Goal: Task Accomplishment & Management: Manage account settings

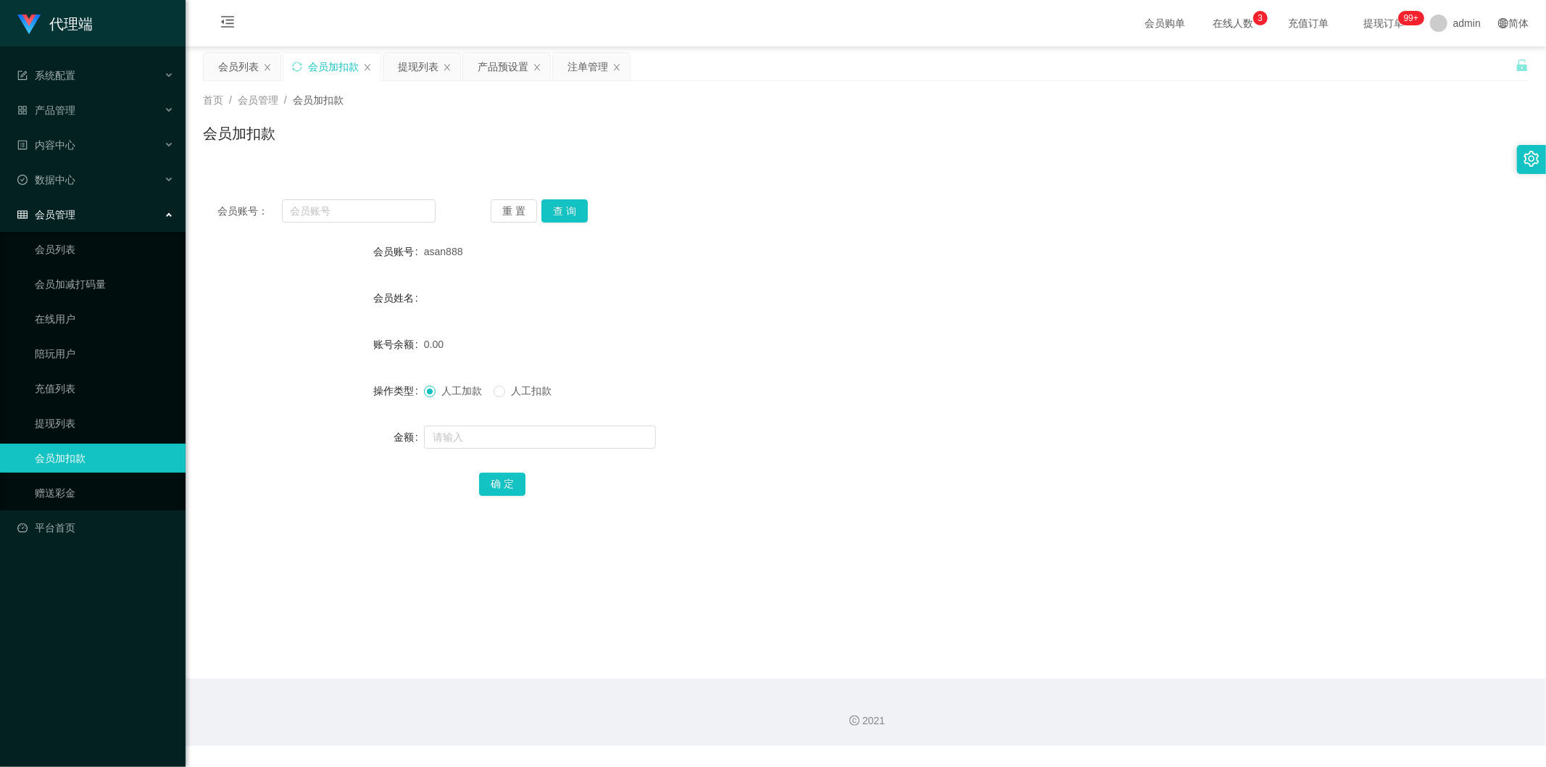
click at [998, 218] on div "会员账号： 重 置 查 询" at bounding box center [865, 210] width 1325 height 23
click at [320, 212] on input "text" at bounding box center [359, 210] width 154 height 23
paste input "wangzi123"
type input "wangzi123"
click at [553, 208] on button "查 询" at bounding box center [564, 210] width 46 height 23
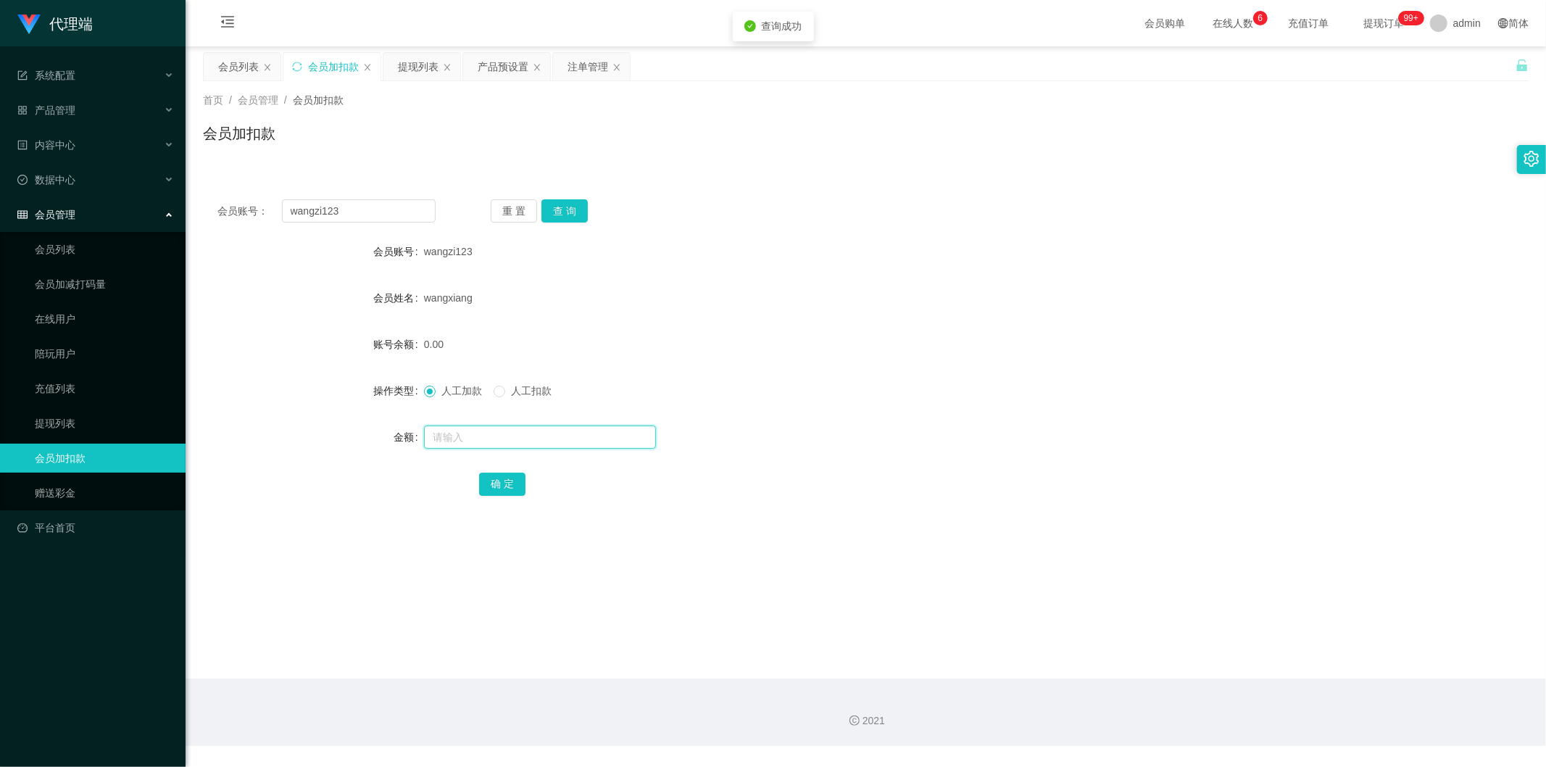
click at [454, 447] on input "text" at bounding box center [540, 436] width 232 height 23
type input "8"
click at [494, 479] on button "确 定" at bounding box center [502, 484] width 46 height 23
click at [1206, 345] on div "账号余额 8.00" at bounding box center [865, 344] width 1325 height 29
click at [1287, 272] on form "会员账号 wangzi123 会员姓名 wangxiang 账号余额 8.00 操作类型 人工加款 人工扣款 金额 确 定" at bounding box center [865, 367] width 1325 height 261
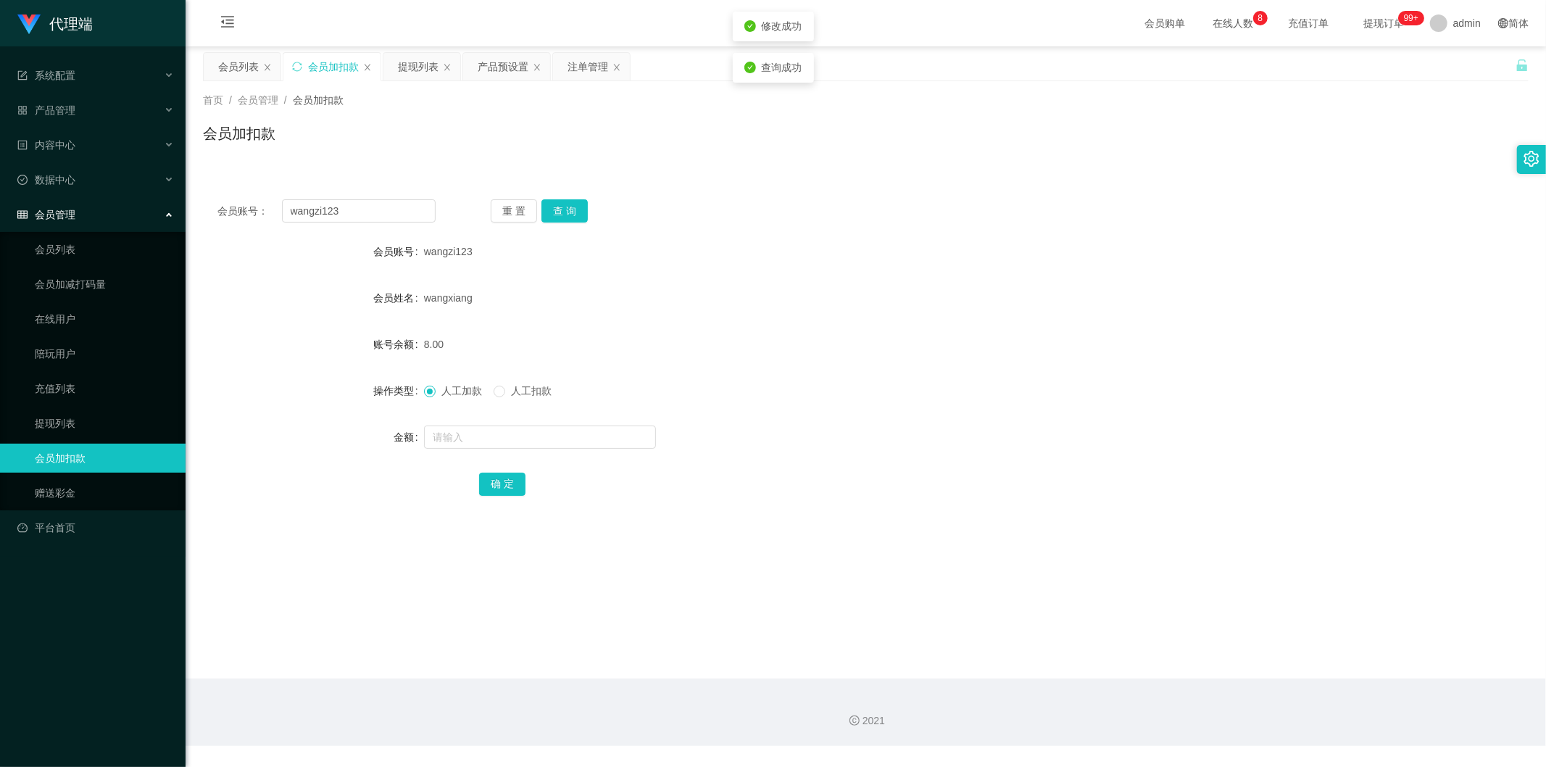
click at [1438, 116] on div "首页 / 会员管理 / 会员加扣款 / 会员加扣款" at bounding box center [865, 124] width 1325 height 63
click at [429, 67] on div "提现列表" at bounding box center [418, 67] width 41 height 28
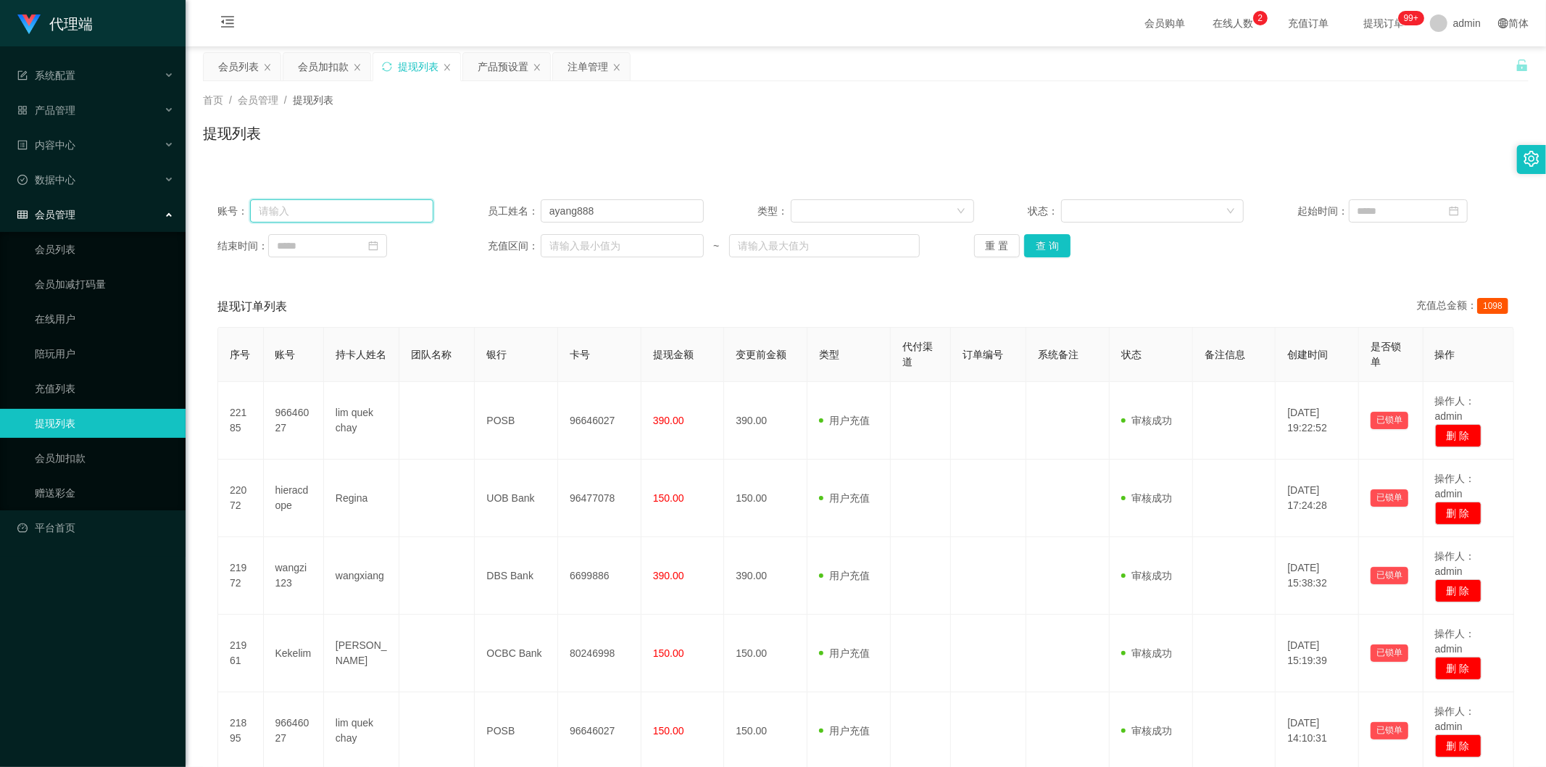
click at [380, 216] on input "text" at bounding box center [341, 210] width 183 height 23
paste input "wangzi123"
type input "wangzi123"
click at [1058, 241] on button "查 询" at bounding box center [1047, 245] width 46 height 23
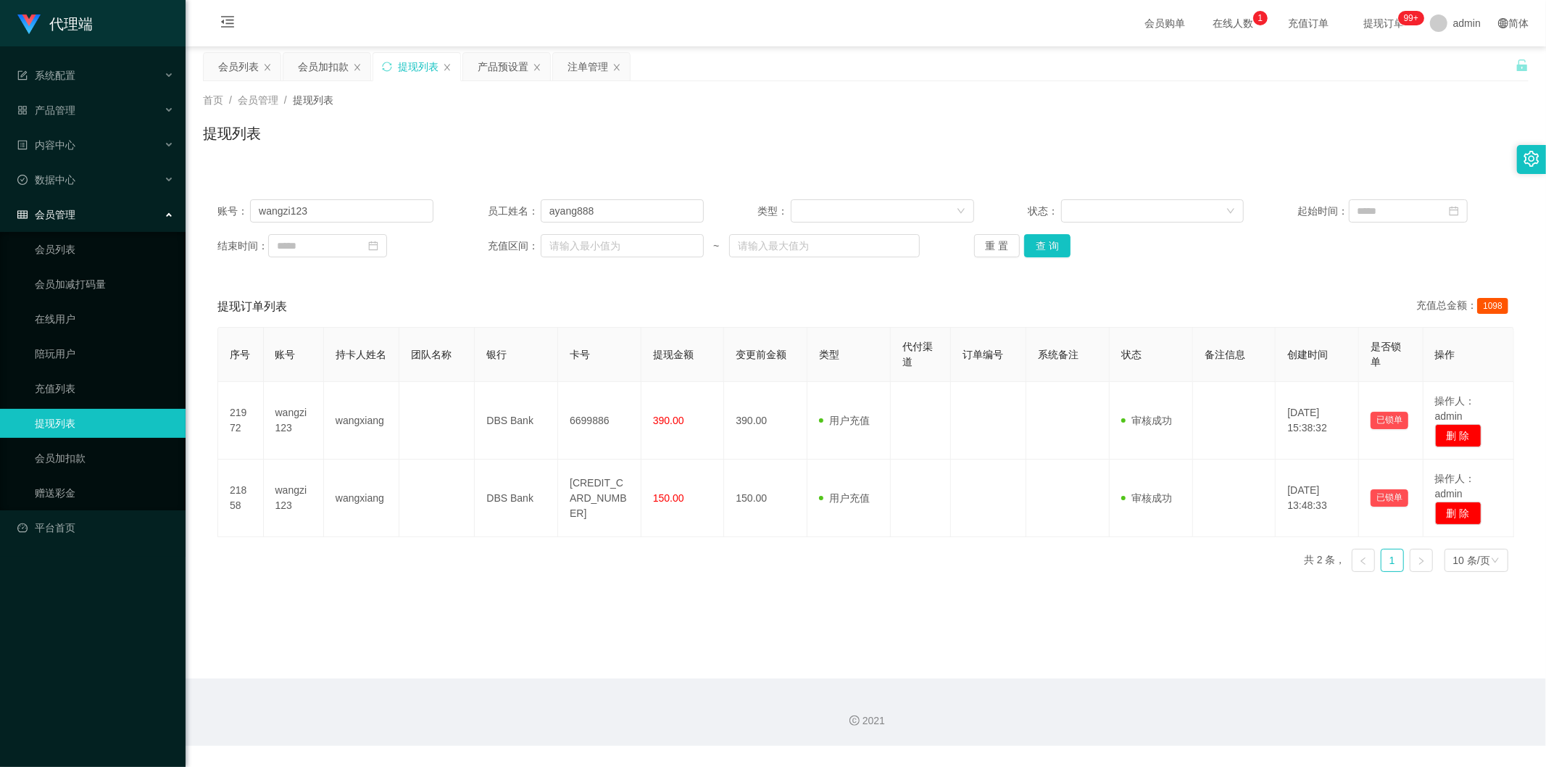
click at [653, 146] on div "提现列表" at bounding box center [865, 138] width 1325 height 33
click at [314, 66] on div "会员加扣款" at bounding box center [323, 67] width 51 height 28
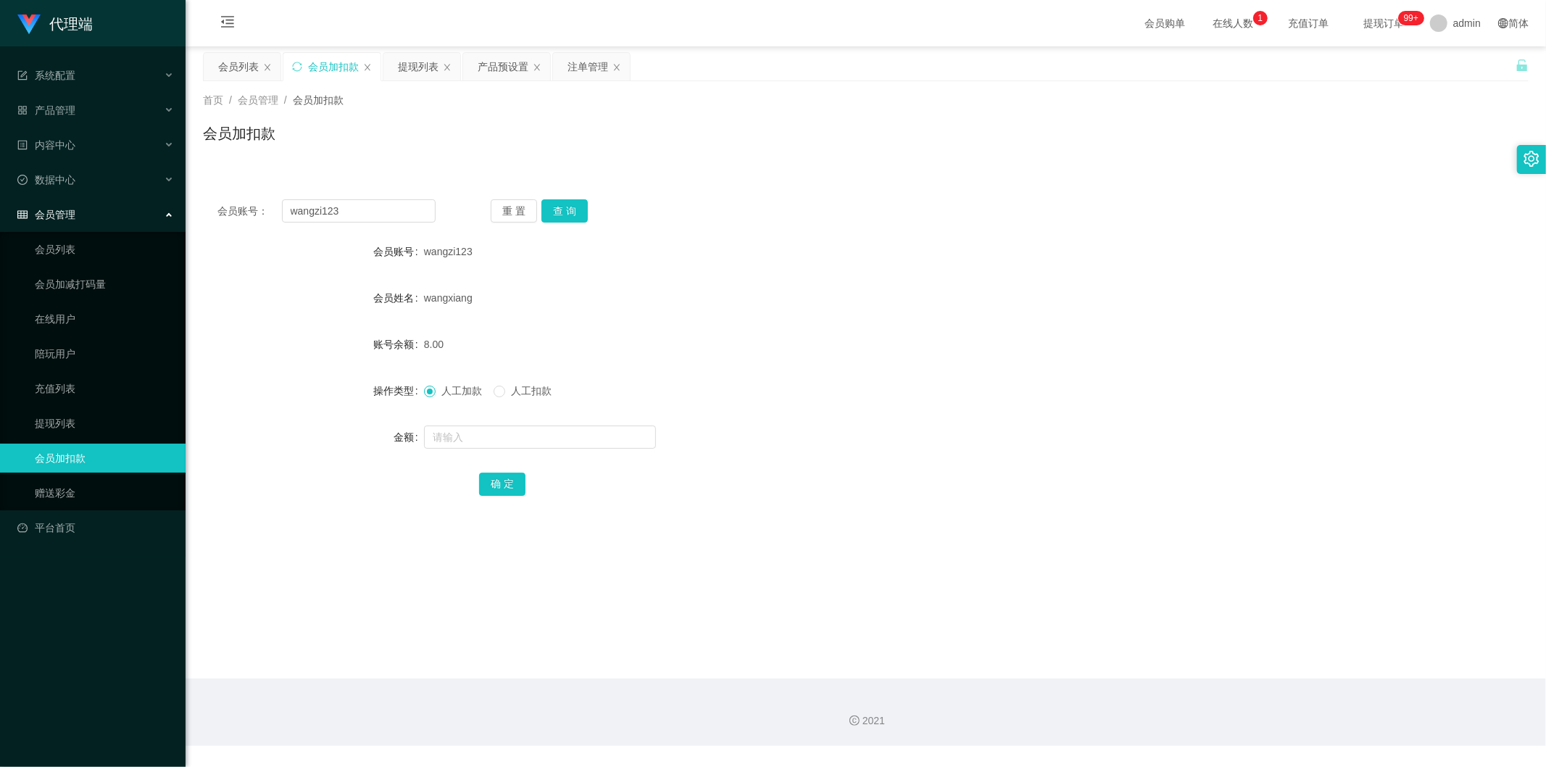
click at [502, 385] on label "人工扣款" at bounding box center [526, 390] width 64 height 15
click at [467, 431] on input "text" at bounding box center [540, 436] width 232 height 23
type input "8"
click at [501, 481] on button "确 定" at bounding box center [502, 484] width 46 height 23
click at [399, 66] on div "提现列表" at bounding box center [418, 67] width 41 height 28
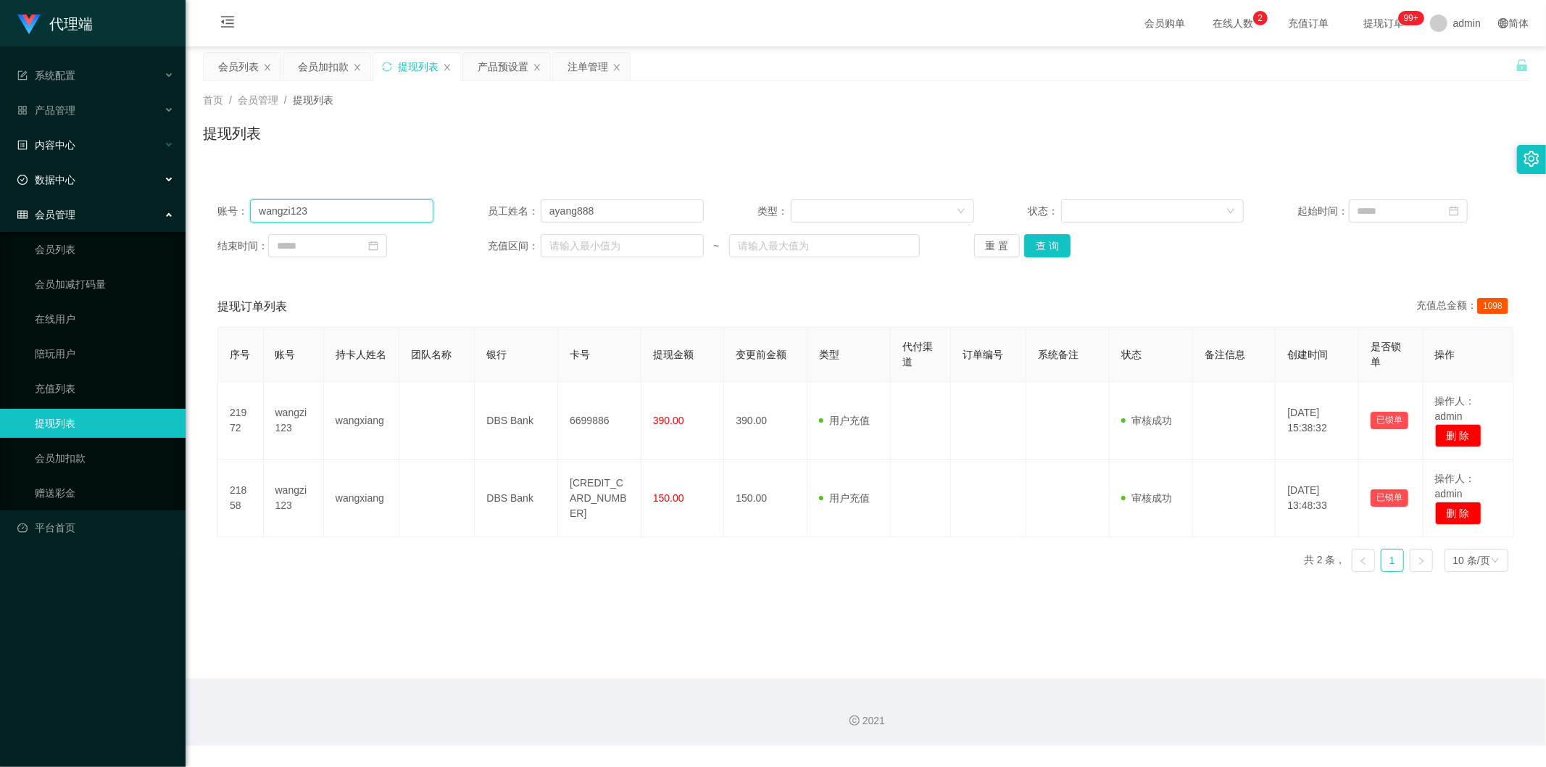
drag, startPoint x: 332, startPoint y: 209, endPoint x: 0, endPoint y: 156, distance: 336.1
click at [0, 168] on section "代理端 系统配置 产品管理 内容中心 数据中心 会员管理 会员列表 会员加减打码量 在线用户 陪玩用户 充值列表 提现列表 会员加扣款 赠送彩金 平台首页 保…" at bounding box center [773, 373] width 1546 height 746
click at [1036, 238] on button "查 询" at bounding box center [1047, 245] width 46 height 23
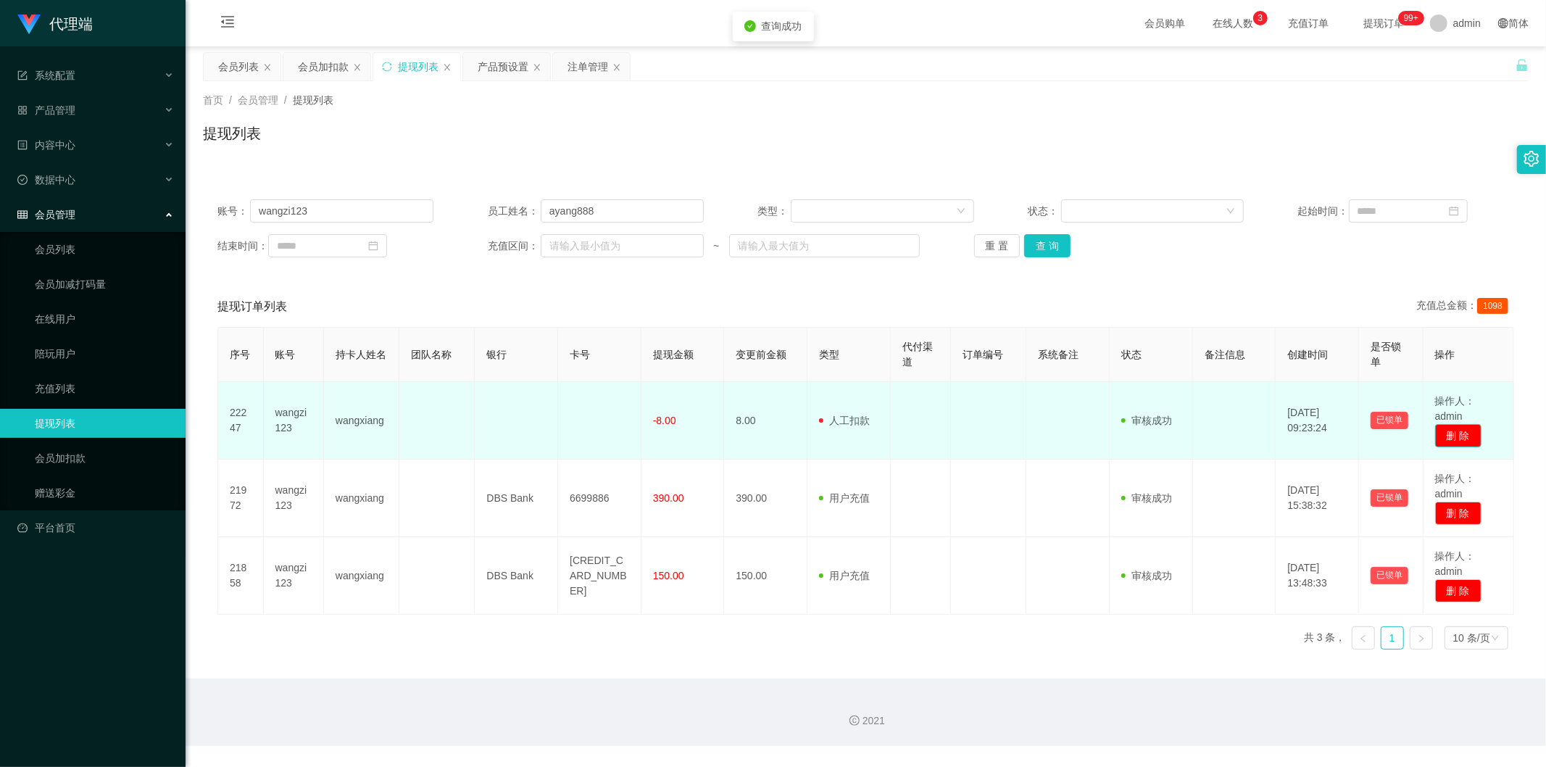
click at [1449, 435] on button "删 除" at bounding box center [1458, 435] width 46 height 23
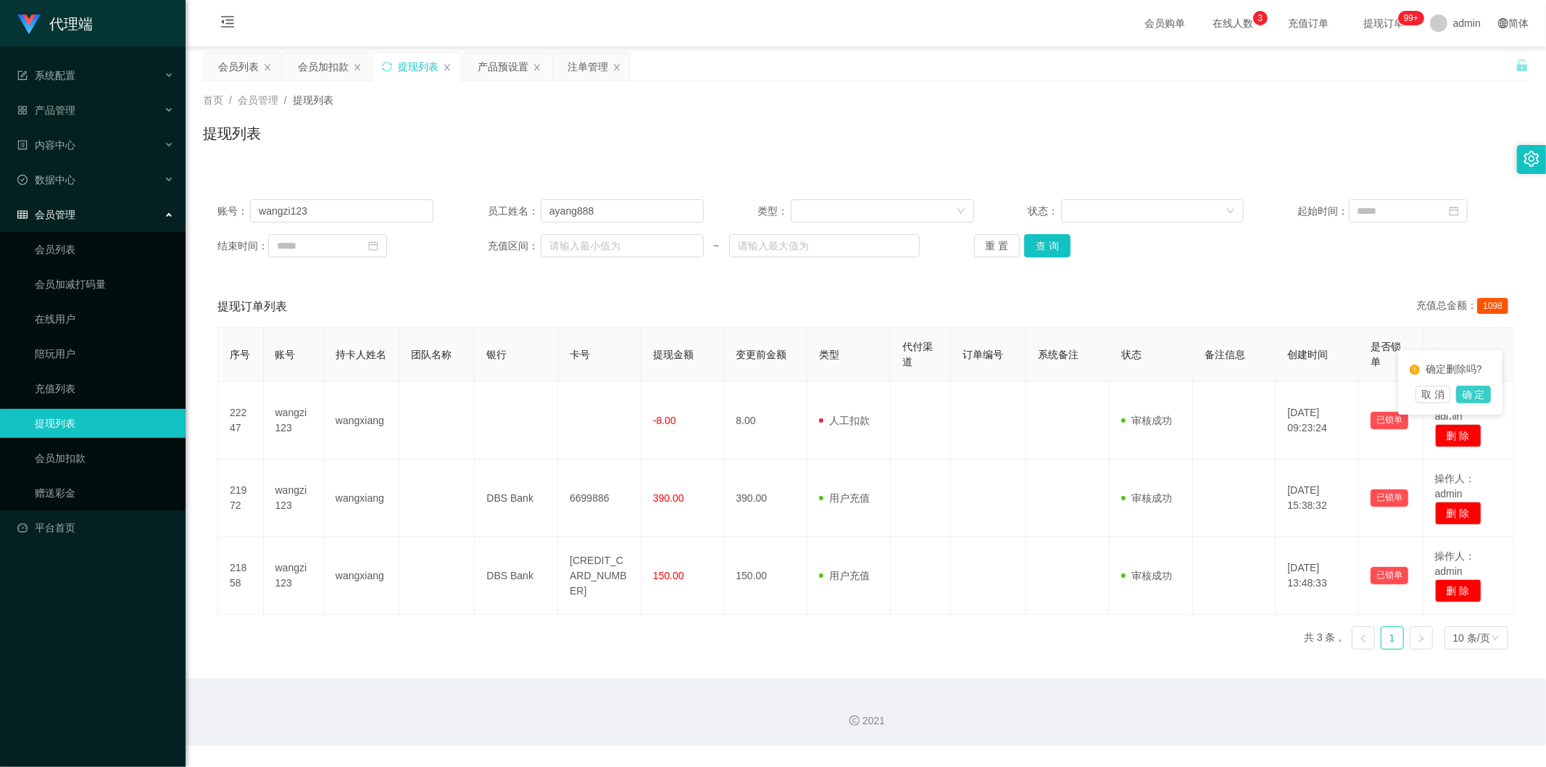
click at [1468, 394] on button "确 定" at bounding box center [1473, 394] width 35 height 17
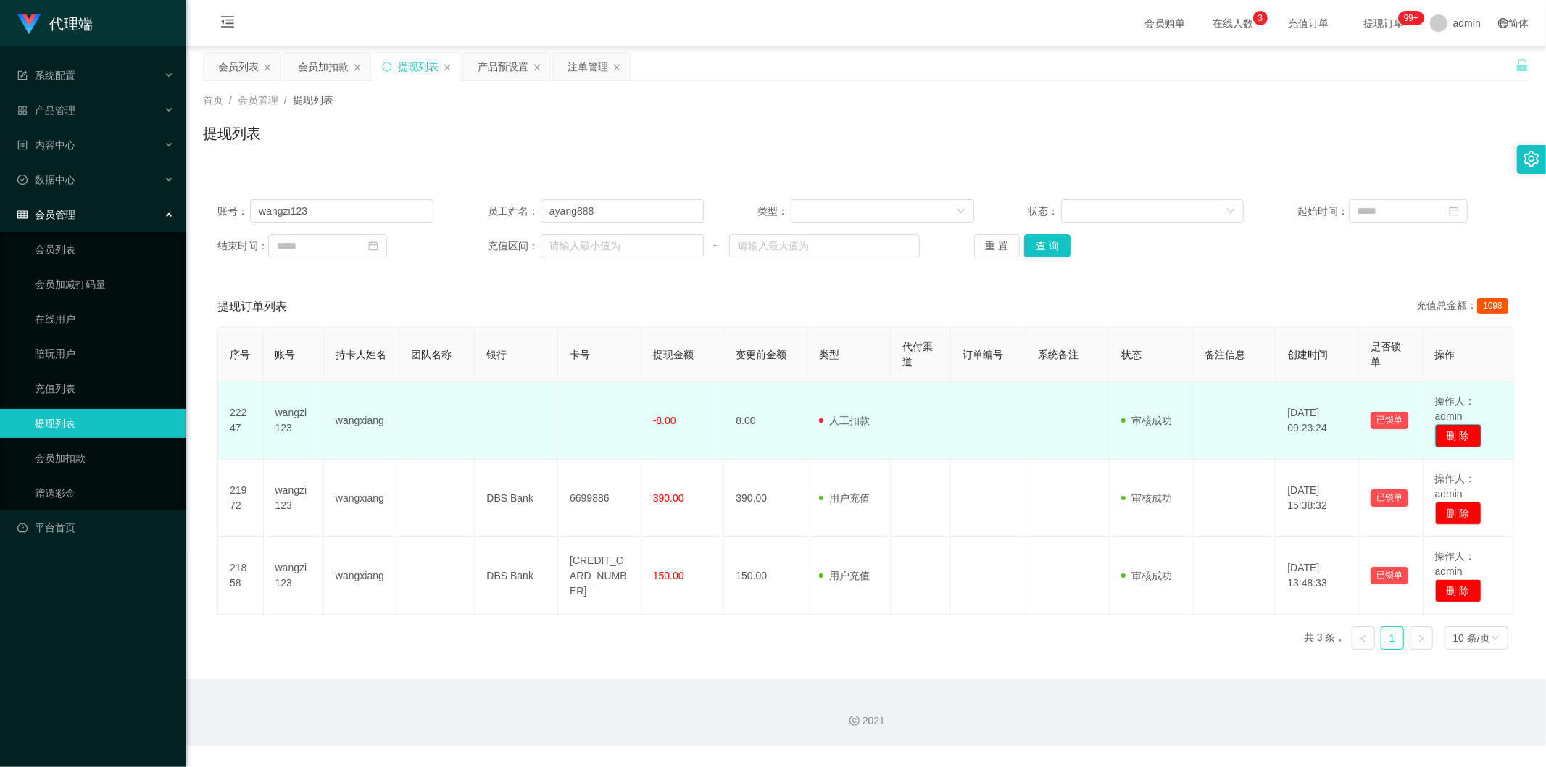
click at [1450, 429] on button "删 除" at bounding box center [1458, 435] width 46 height 23
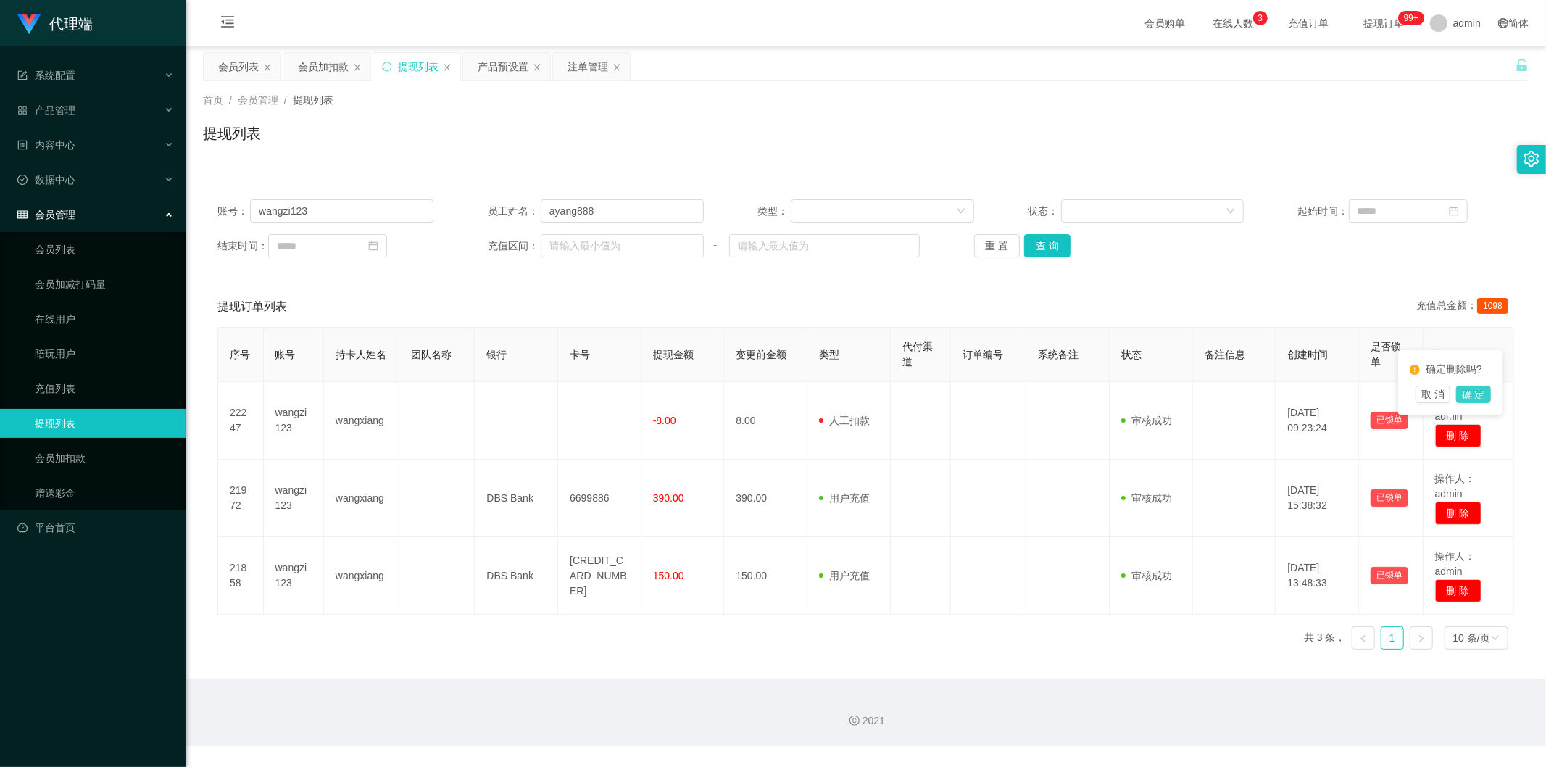
click at [1476, 394] on button "确 定" at bounding box center [1473, 394] width 35 height 17
click at [633, 136] on div "提现列表" at bounding box center [865, 138] width 1325 height 33
drag, startPoint x: 627, startPoint y: 208, endPoint x: 0, endPoint y: 157, distance: 628.9
click at [0, 157] on section "代理端 系统配置 产品管理 内容中心 数据中心 会员管理 会员列表 会员加减打码量 在线用户 陪玩用户 充值列表 提现列表 会员加扣款 赠送彩金 平台首页 保…" at bounding box center [773, 373] width 1546 height 746
drag, startPoint x: 357, startPoint y: 212, endPoint x: 0, endPoint y: 186, distance: 358.2
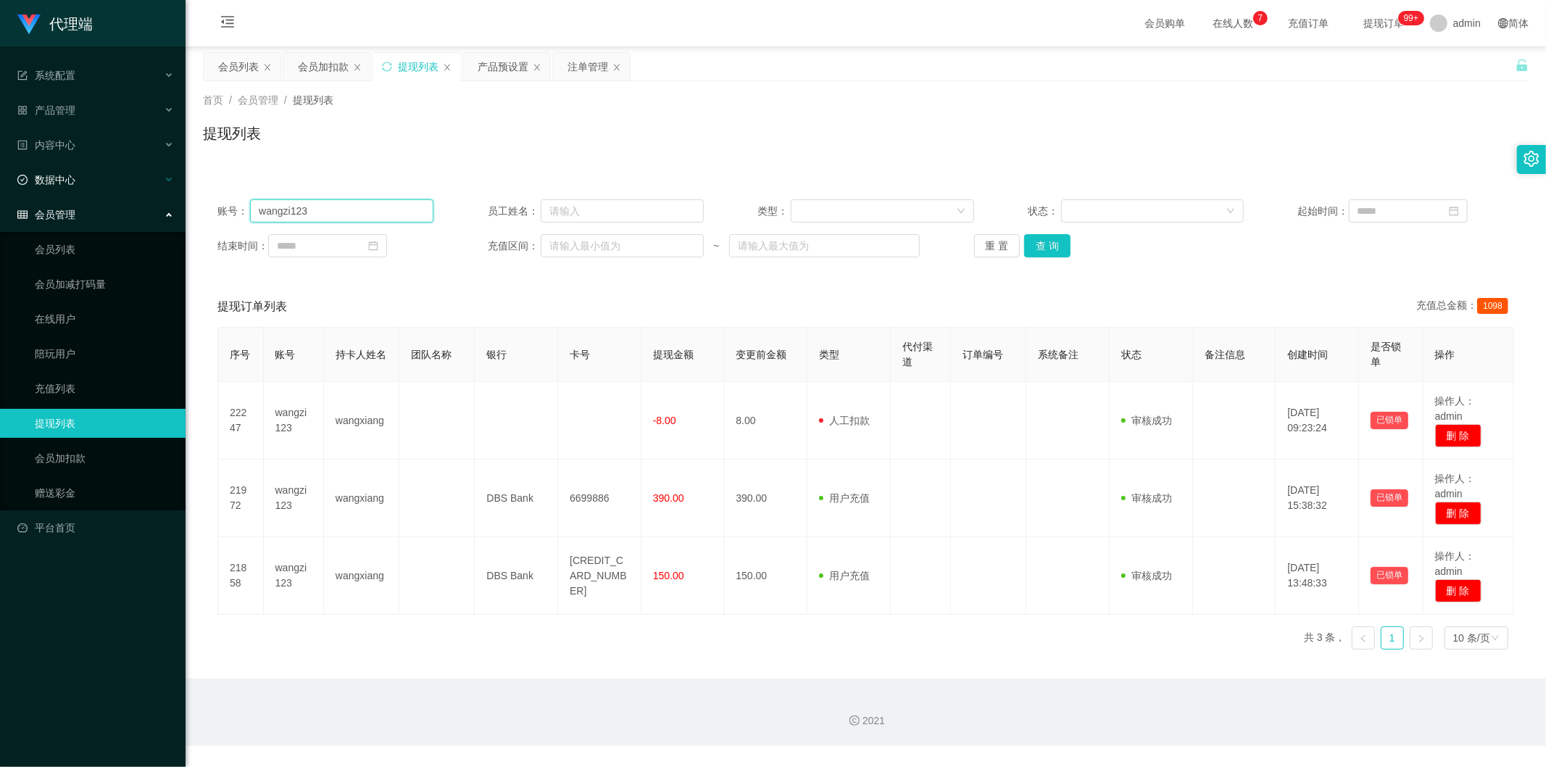
click at [0, 186] on section "代理端 系统配置 产品管理 内容中心 数据中心 会员管理 会员列表 会员加减打码量 在线用户 陪玩用户 充值列表 提现列表 会员加扣款 赠送彩金 平台首页 保…" at bounding box center [773, 373] width 1546 height 746
click at [1046, 241] on button "查 询" at bounding box center [1047, 245] width 46 height 23
click at [696, 174] on div "账号： wangzi123 员工姓名： 类型： 状态： 起始时间： 结束时间： 充值区间： ~ 重 置 查 询 提现订单列表 充值总金额： 1098 序号 账…" at bounding box center [865, 414] width 1325 height 494
click at [388, 62] on icon "图标: sync" at bounding box center [386, 66] width 9 height 9
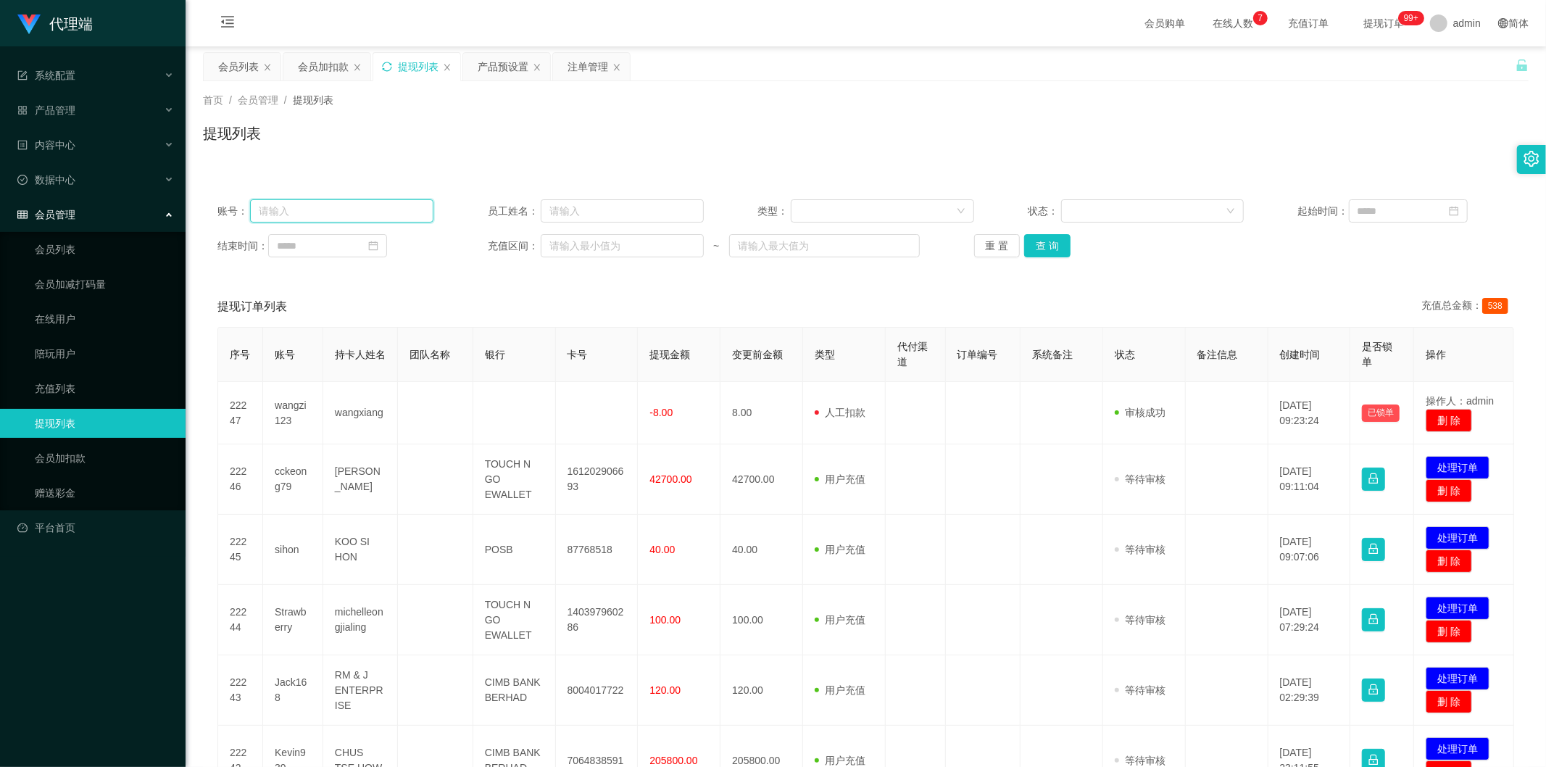
click at [308, 206] on input "text" at bounding box center [341, 210] width 183 height 23
paste input "wangzi123"
type input "wangzi123"
click at [1045, 241] on button "查 询" at bounding box center [1047, 245] width 46 height 23
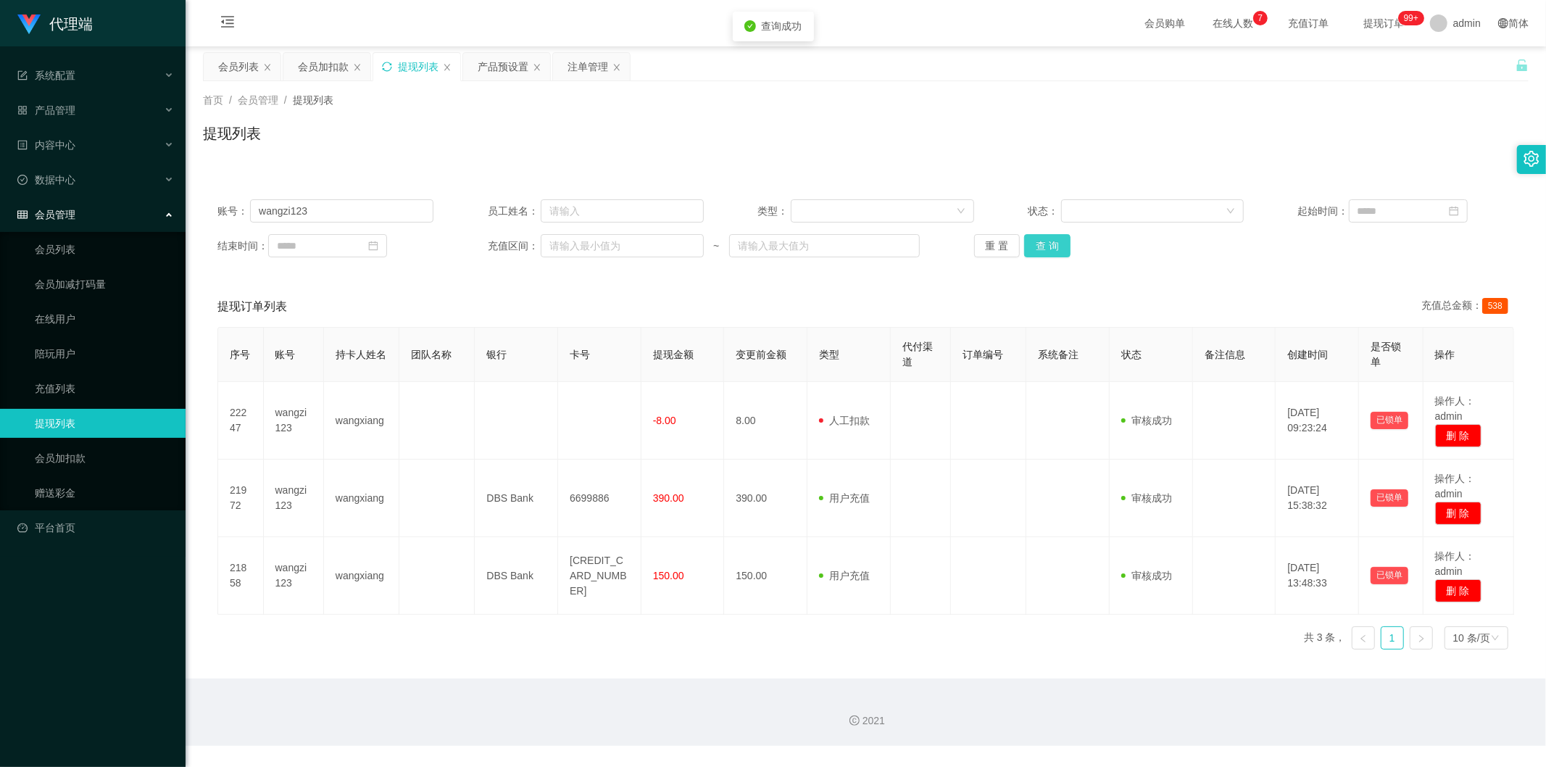
click at [1045, 241] on button "查 询" at bounding box center [1047, 245] width 46 height 23
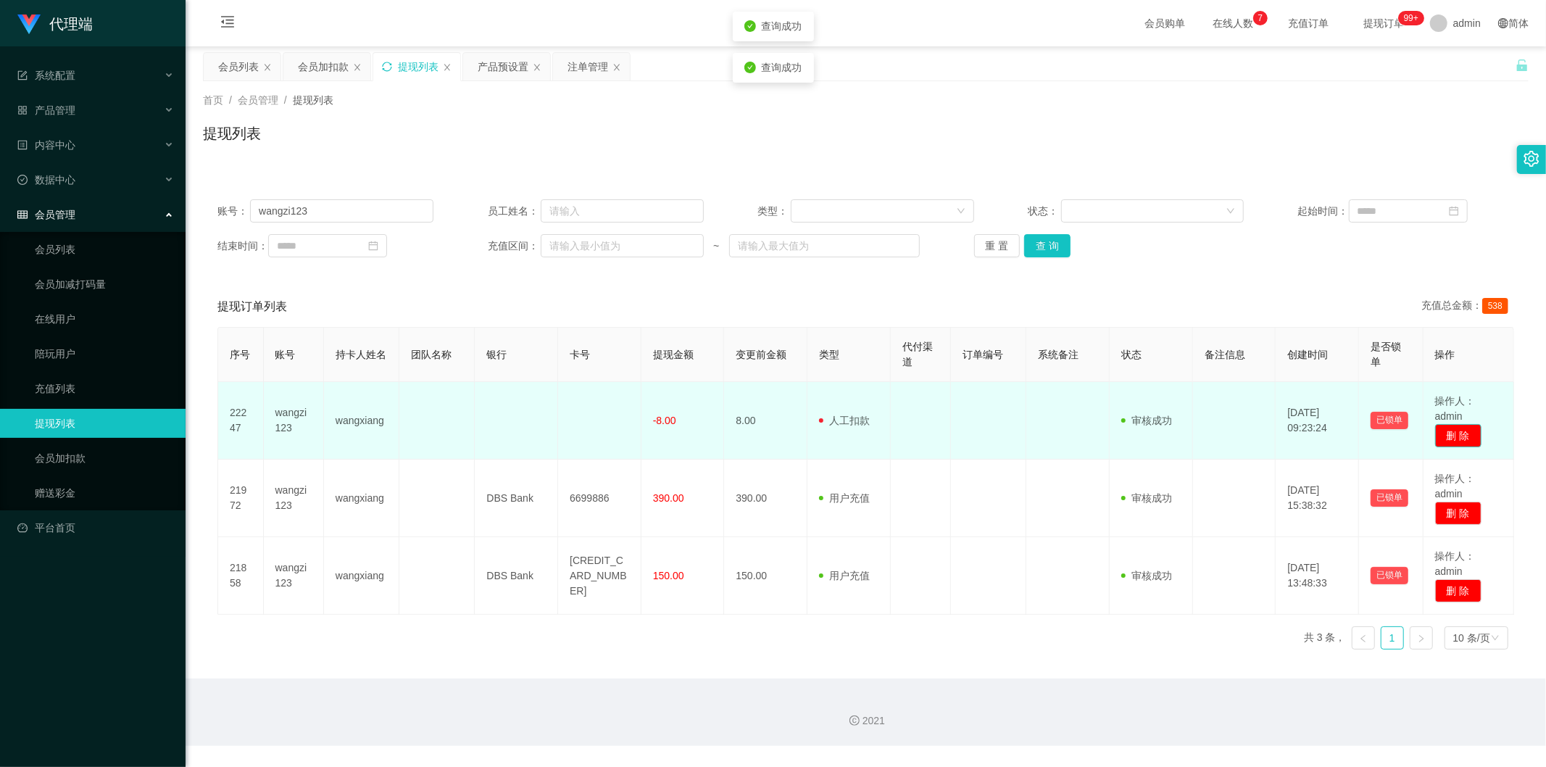
click at [1455, 430] on button "删 除" at bounding box center [1458, 435] width 46 height 23
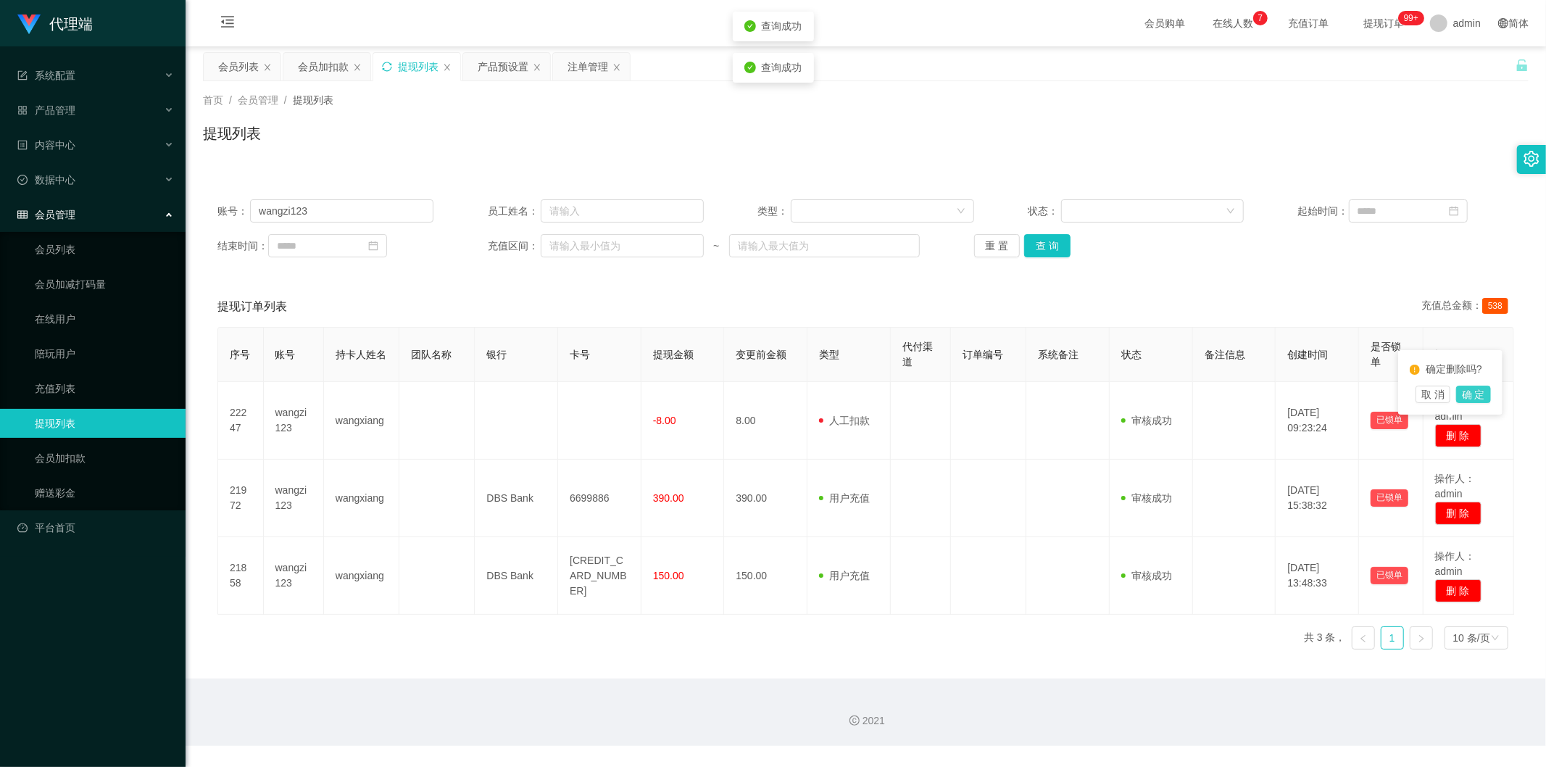
click at [1462, 393] on button "确 定" at bounding box center [1473, 394] width 35 height 17
click at [1410, 155] on div "提现列表" at bounding box center [865, 138] width 1325 height 33
